Goal: Register for event/course

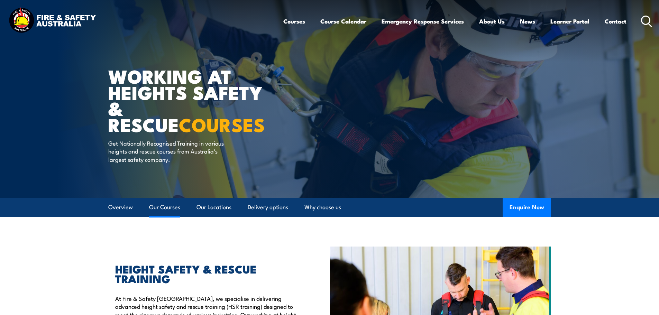
click at [170, 203] on link "Our Courses" at bounding box center [164, 207] width 31 height 18
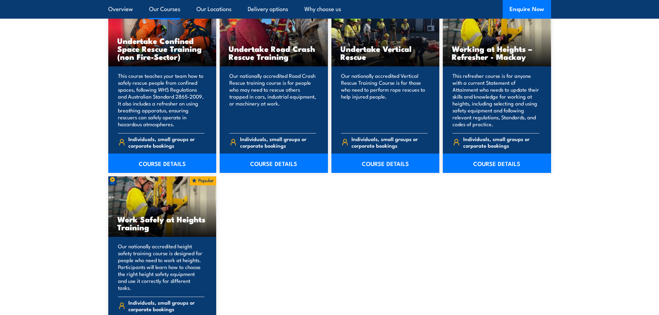
scroll to position [767, 0]
click at [120, 231] on h3 "Work Safely at Heights Training" at bounding box center [162, 223] width 90 height 16
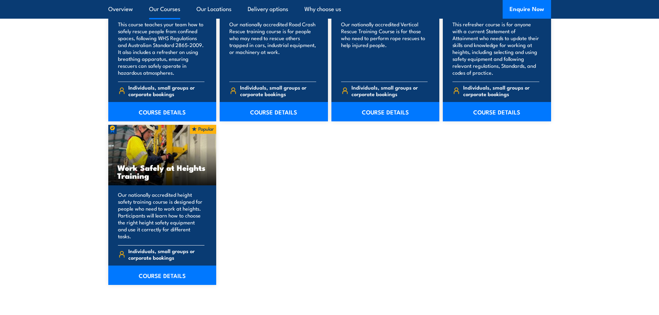
scroll to position [871, 0]
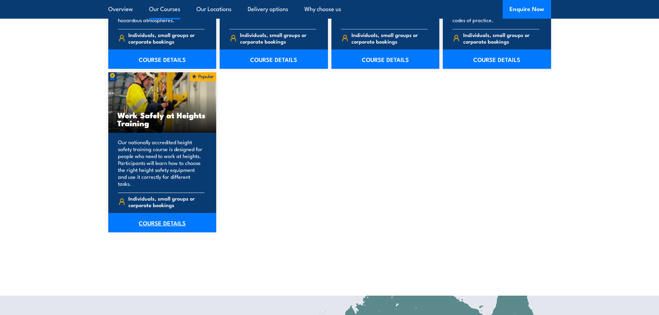
click at [159, 218] on link "COURSE DETAILS" at bounding box center [162, 222] width 108 height 19
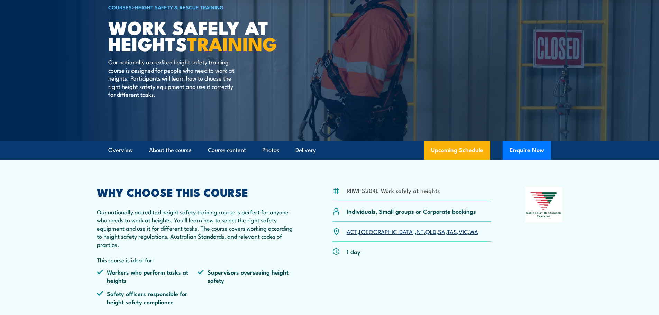
scroll to position [69, 0]
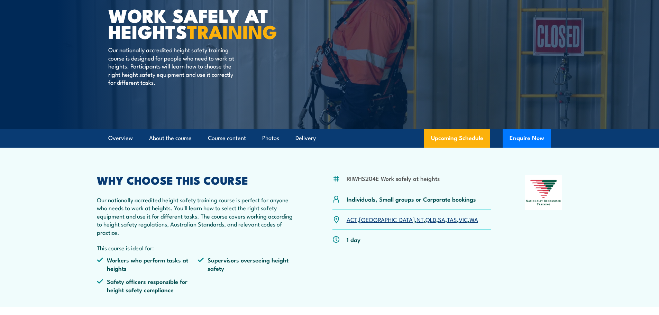
click at [368, 220] on link "NSW" at bounding box center [387, 219] width 56 height 8
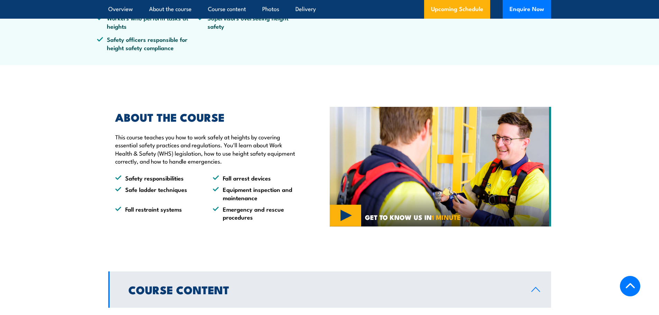
scroll to position [446, 0]
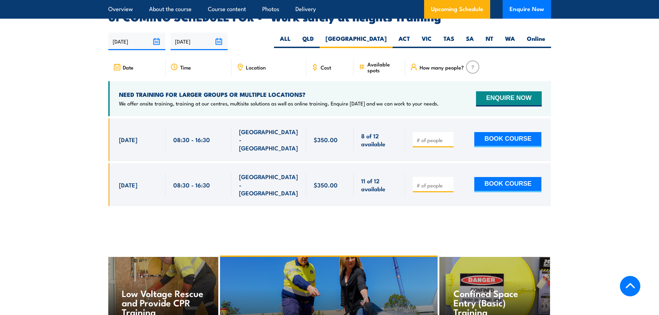
scroll to position [1101, 0]
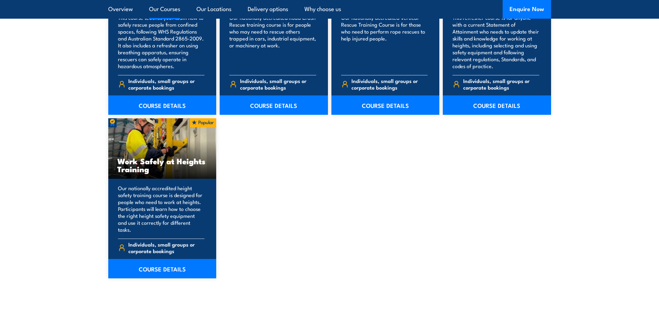
scroll to position [763, 0]
